Goal: Information Seeking & Learning: Learn about a topic

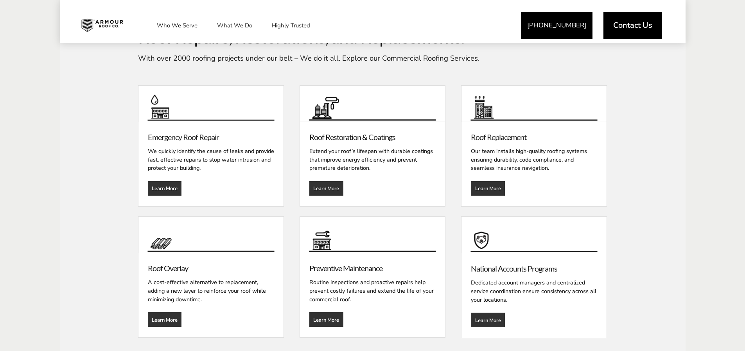
scroll to position [899, 0]
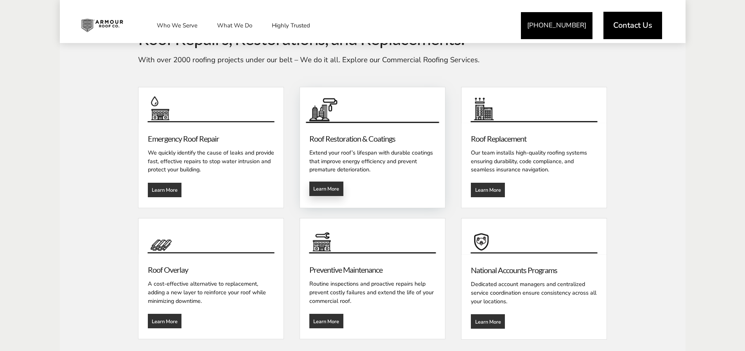
click at [325, 191] on span "Learn More" at bounding box center [326, 188] width 26 height 6
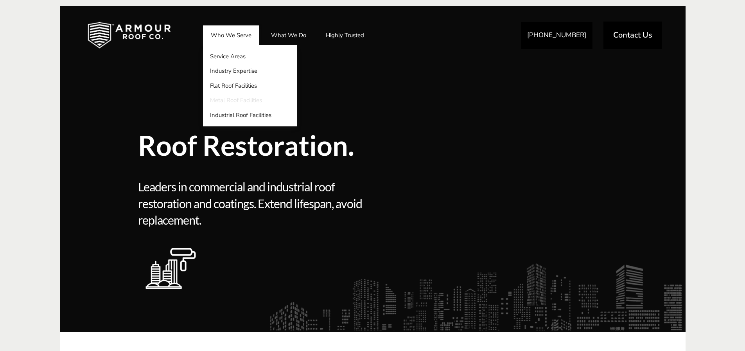
click at [235, 97] on link "Metal Roof Facilities" at bounding box center [250, 100] width 94 height 15
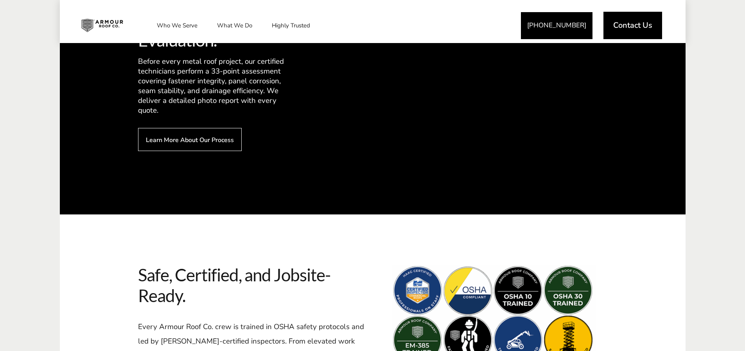
scroll to position [1338, 0]
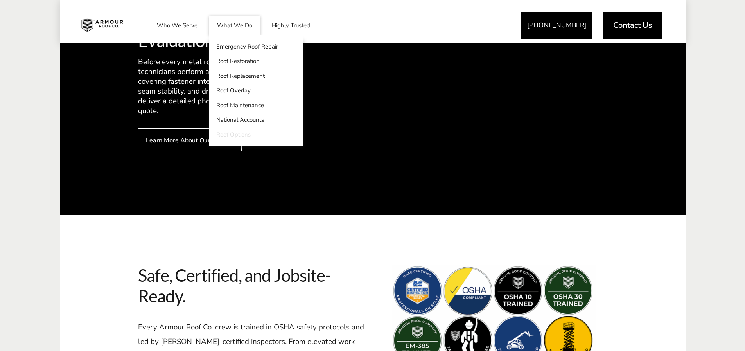
click at [233, 135] on link "Roof Options" at bounding box center [256, 134] width 94 height 15
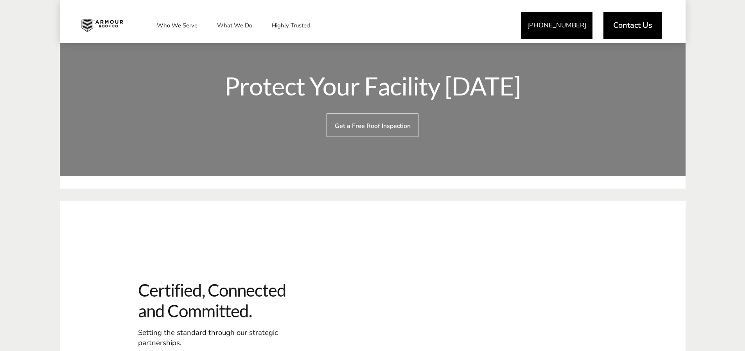
scroll to position [1994, 0]
